Goal: Information Seeking & Learning: Learn about a topic

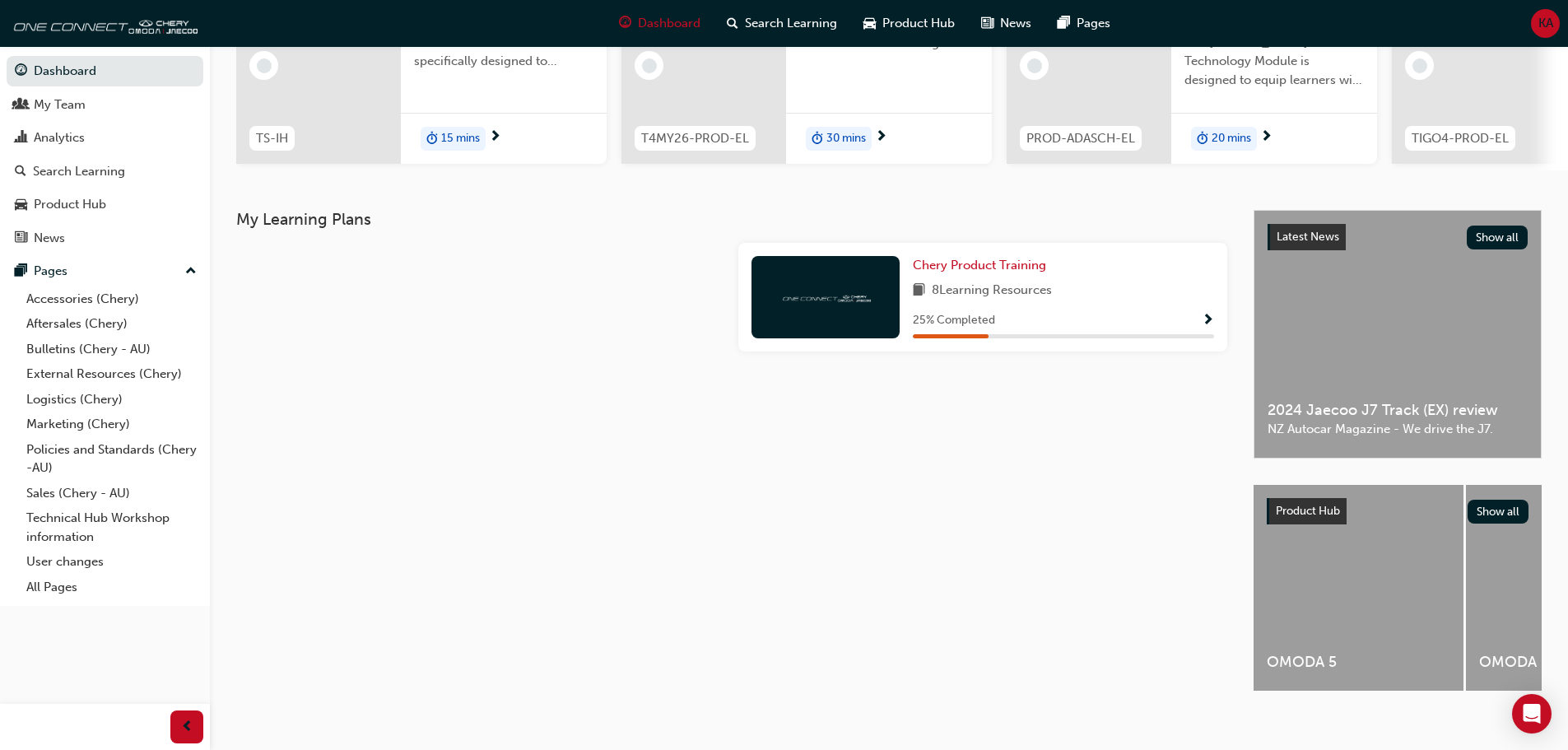
scroll to position [234, 0]
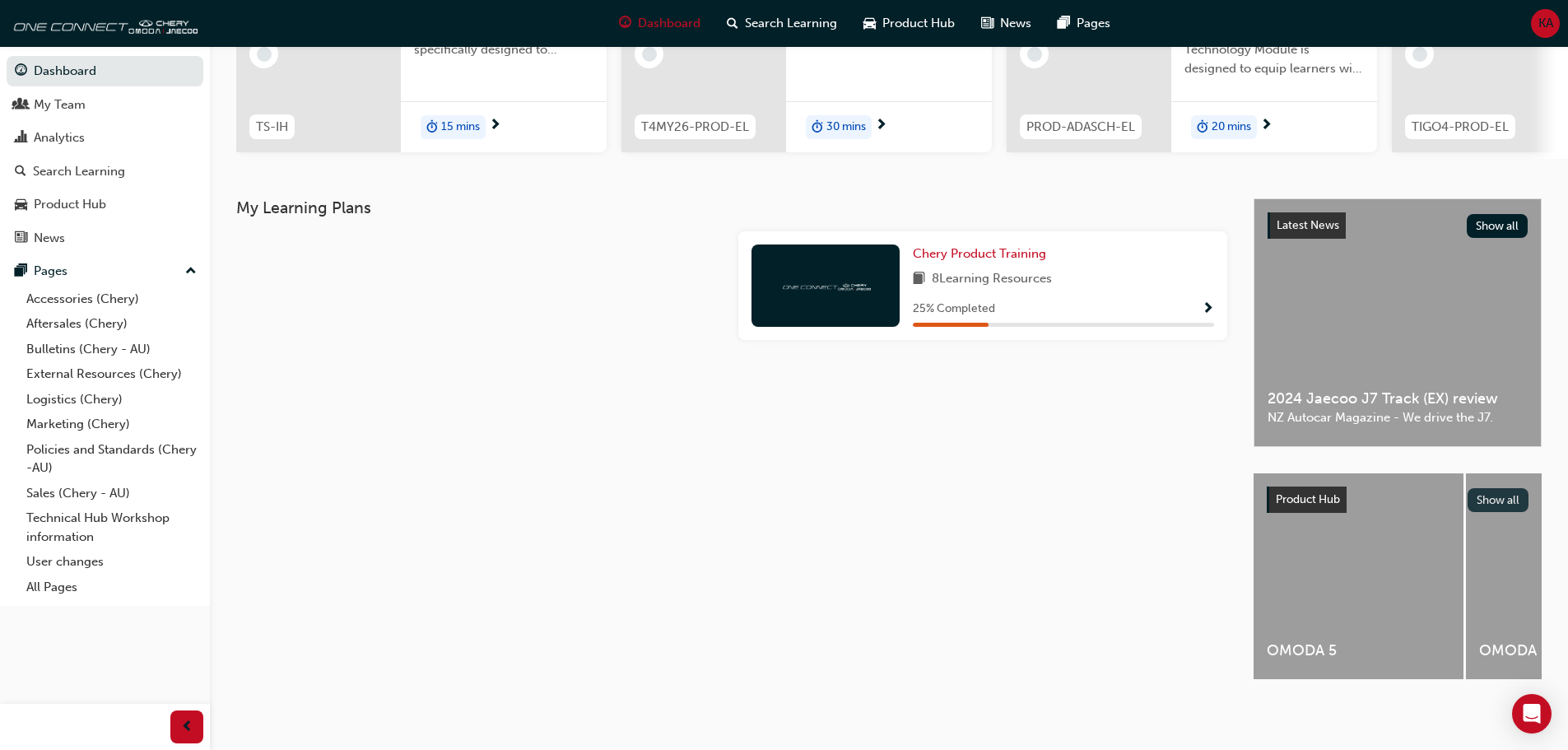
click at [1496, 491] on button "Show all" at bounding box center [1498, 500] width 62 height 24
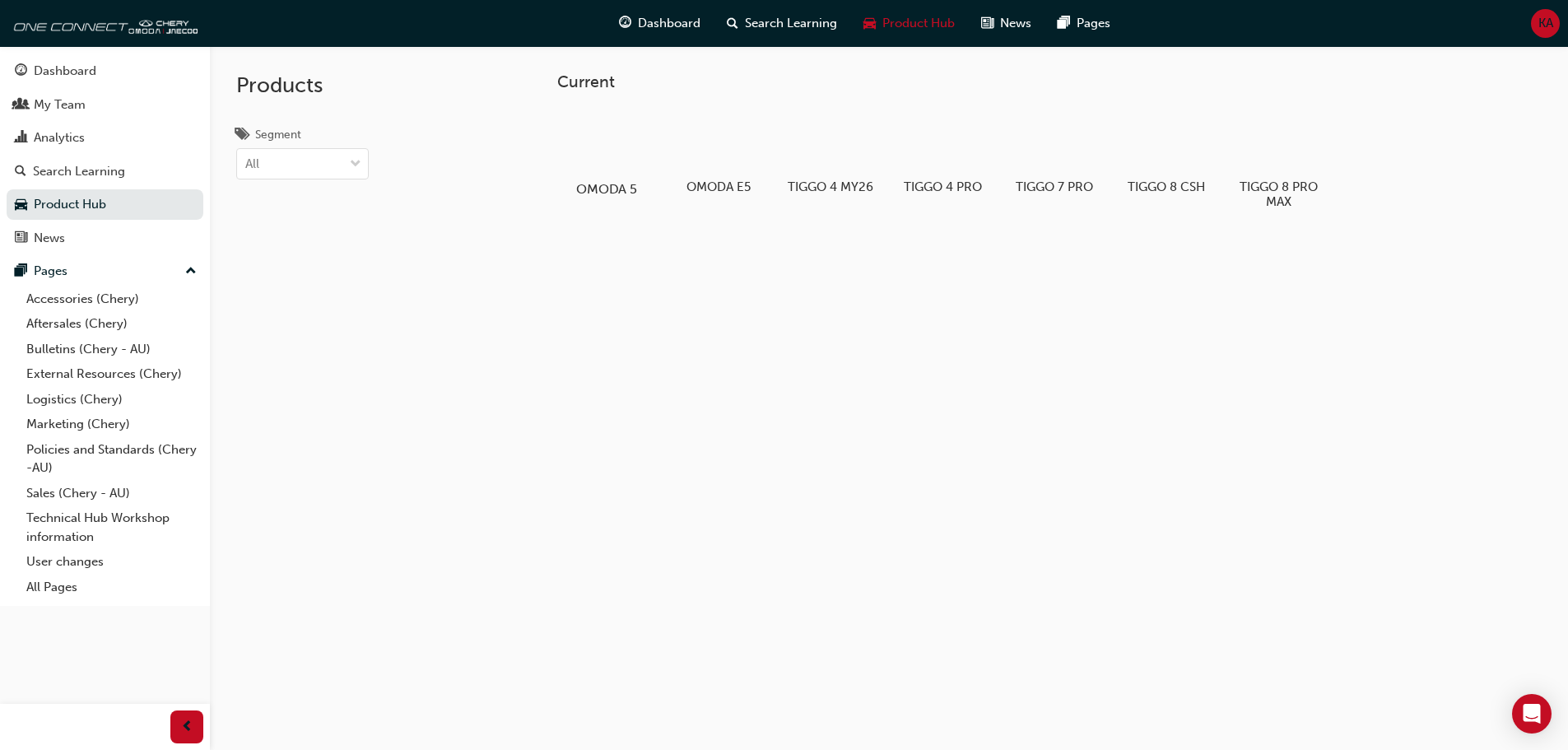
click at [607, 127] on div at bounding box center [606, 141] width 91 height 66
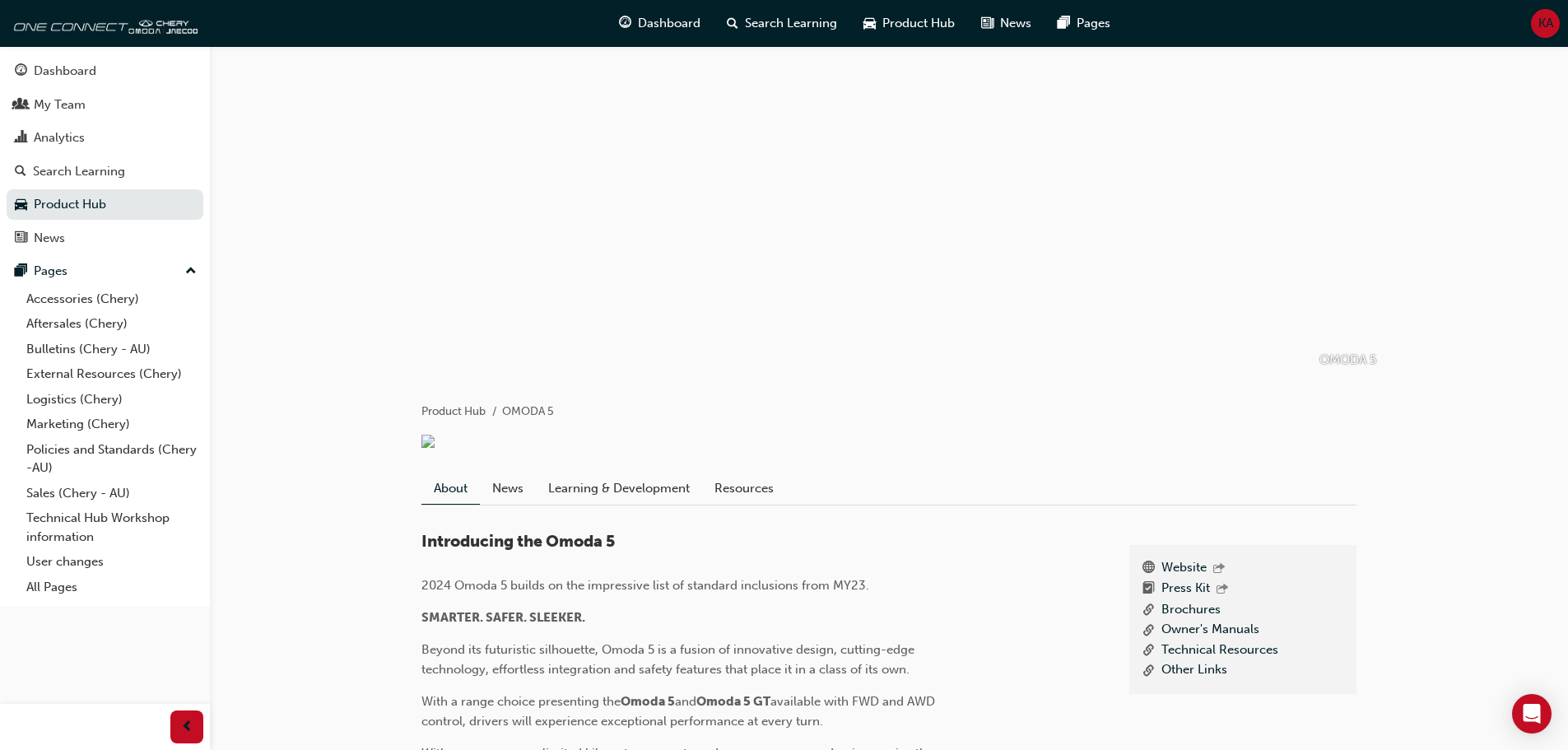
scroll to position [329, 0]
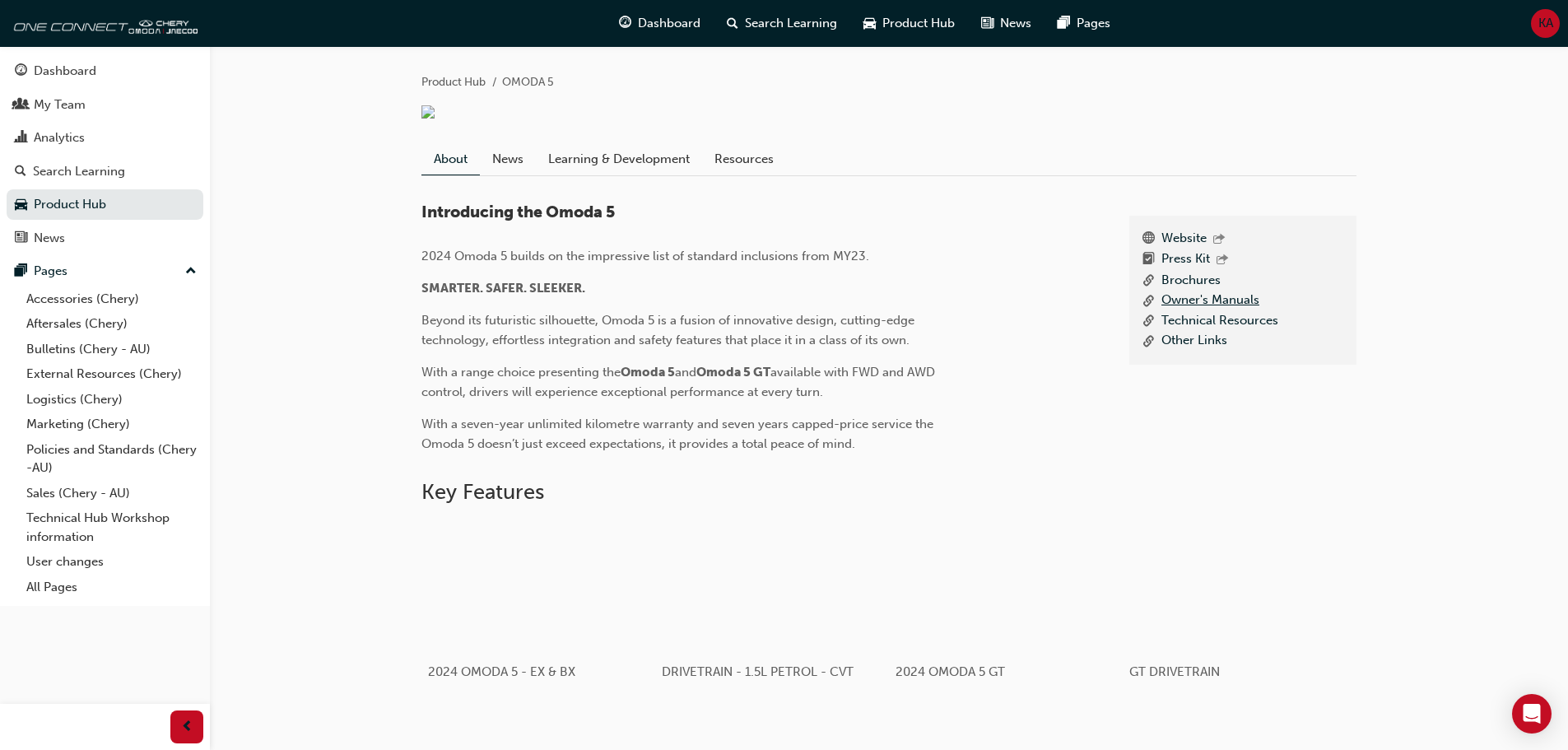
click at [1222, 303] on link "Owner's Manuals" at bounding box center [1210, 301] width 98 height 21
click at [1183, 326] on link "Technical Resources" at bounding box center [1219, 321] width 117 height 21
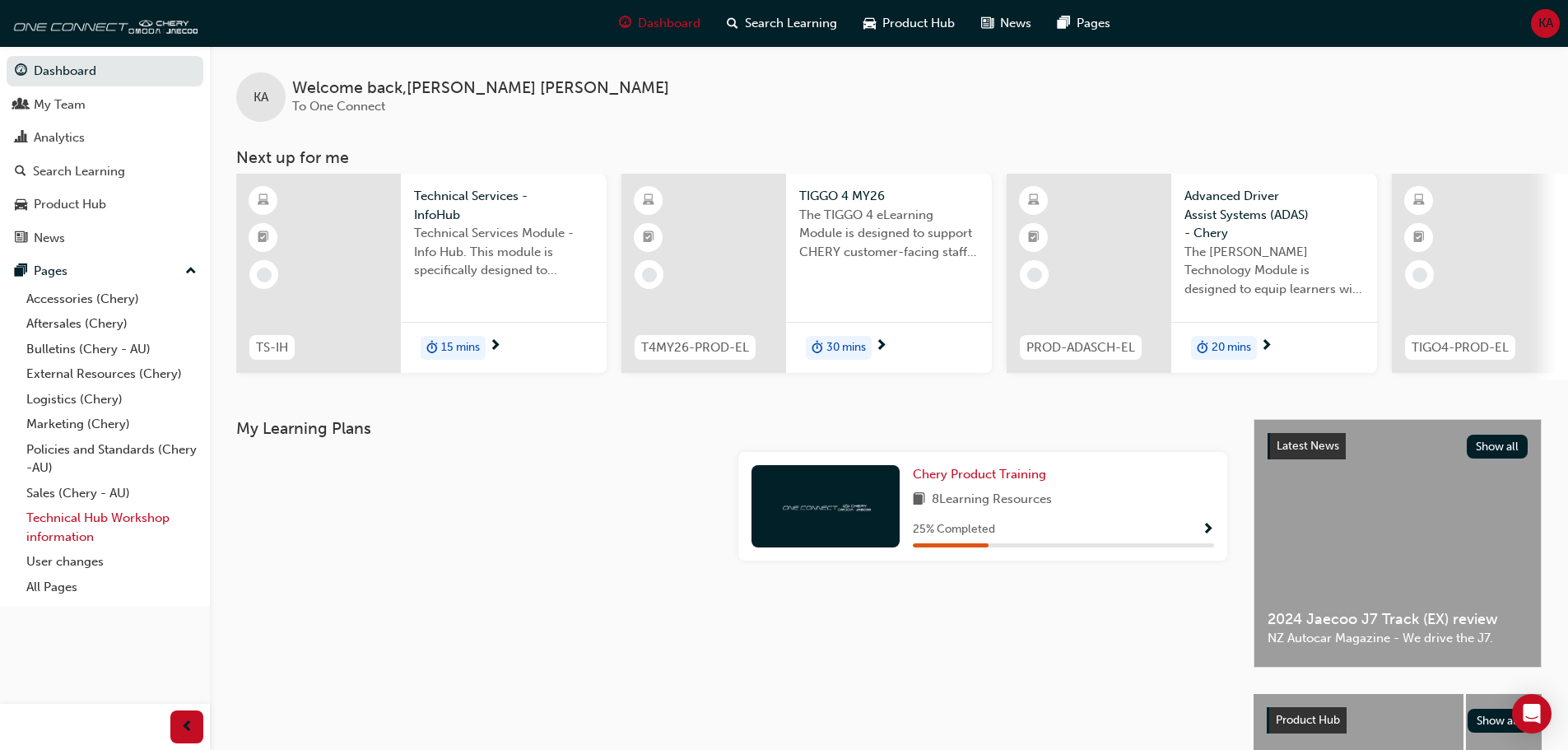
click at [58, 513] on link "Technical Hub Workshop information" at bounding box center [111, 528] width 183 height 44
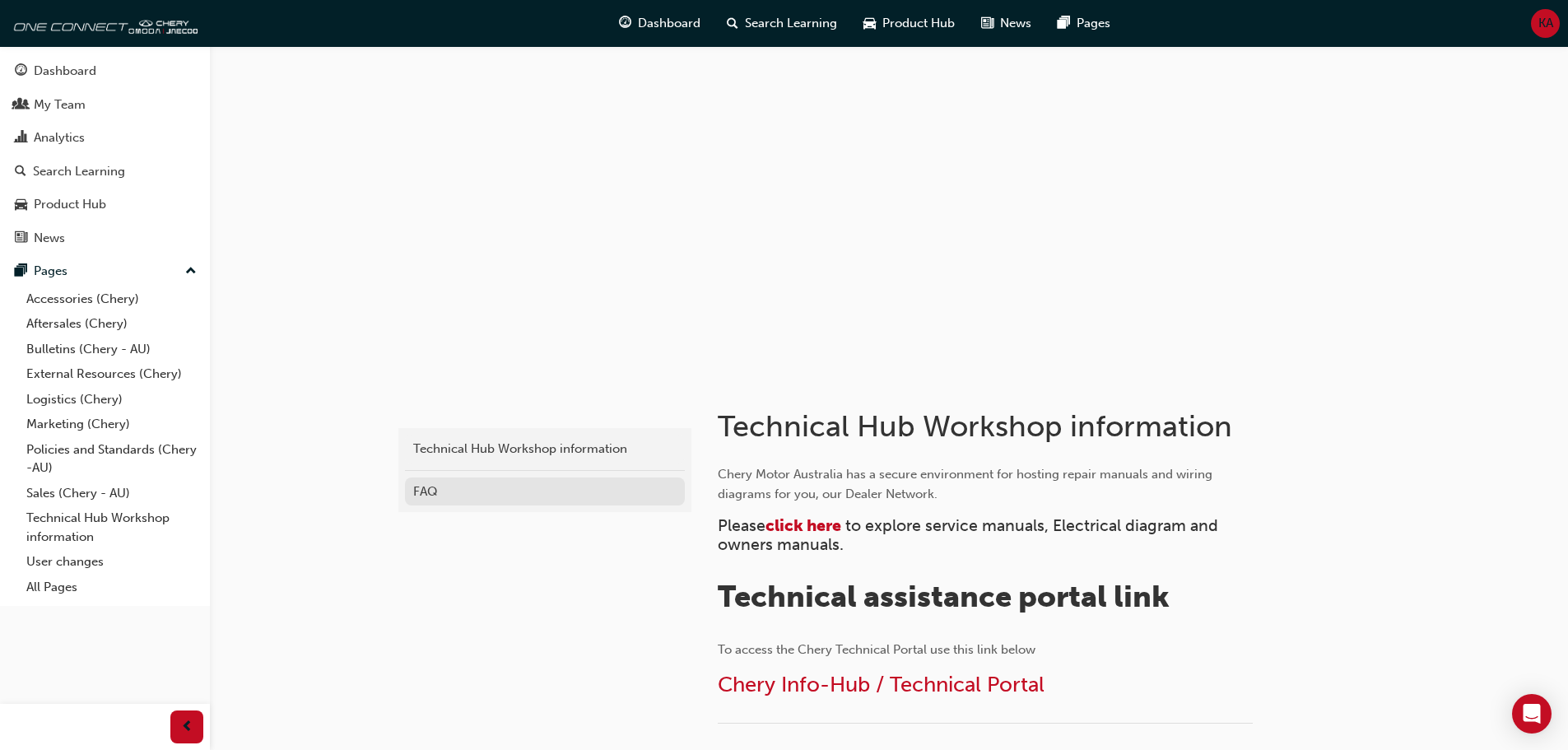
click at [595, 499] on div "FAQ" at bounding box center [545, 492] width 263 height 19
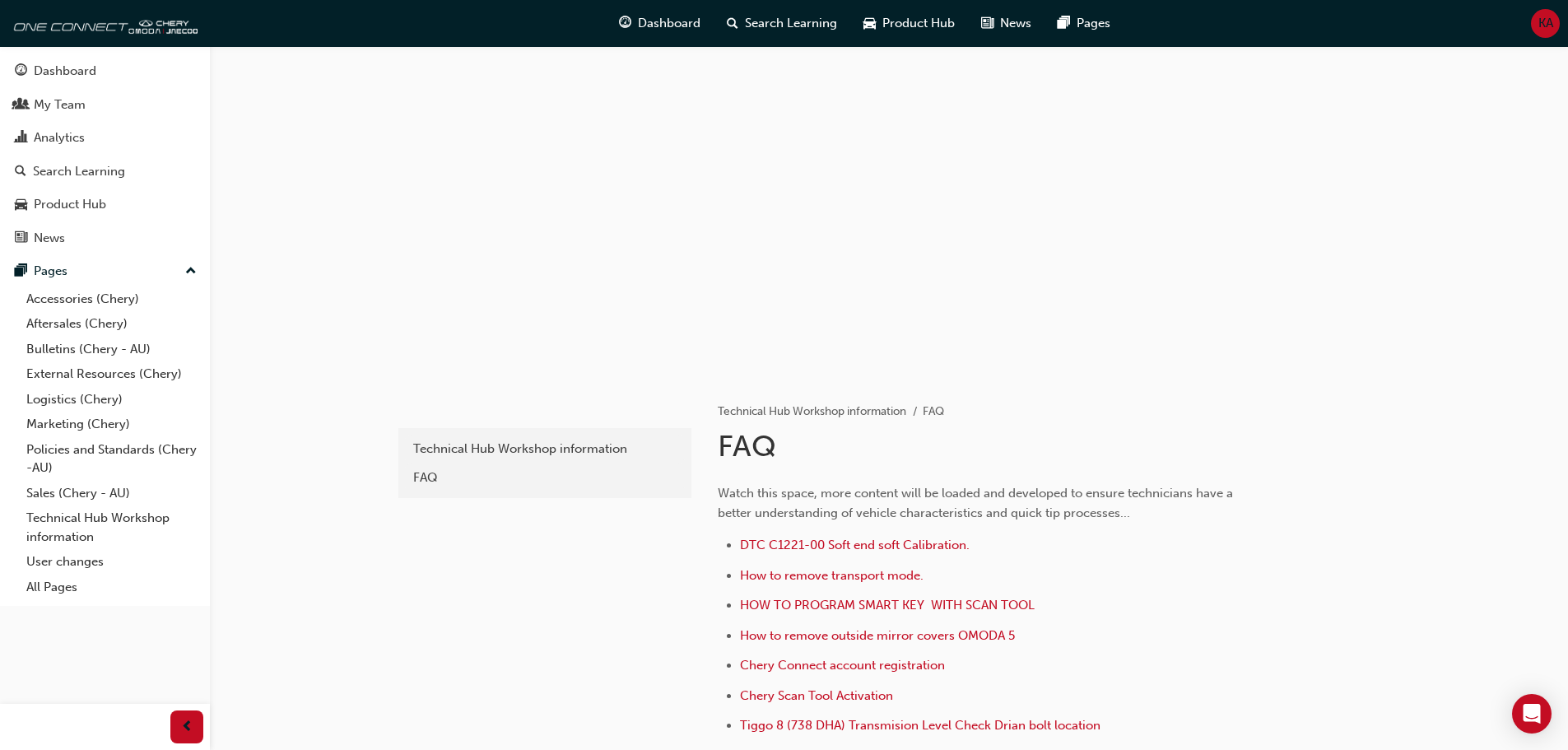
scroll to position [83, 0]
